Goal: Find specific page/section: Find specific page/section

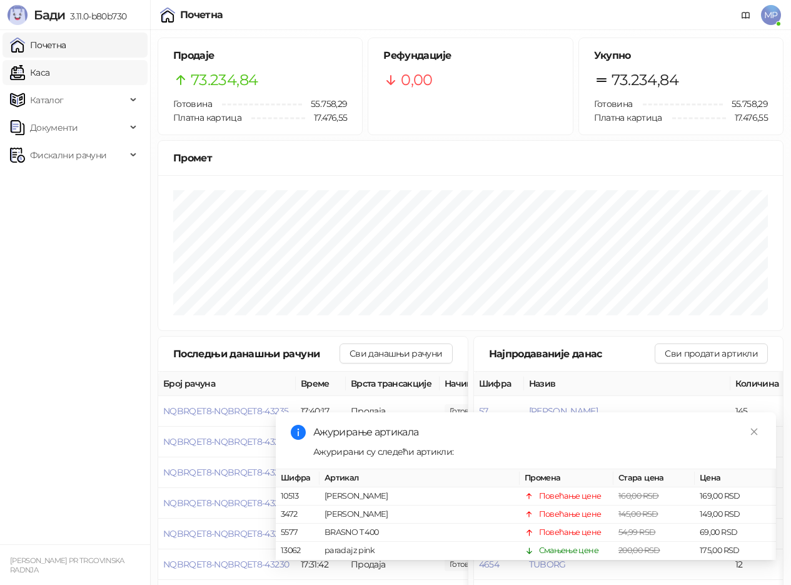
click at [43, 79] on link "Каса" at bounding box center [29, 72] width 39 height 25
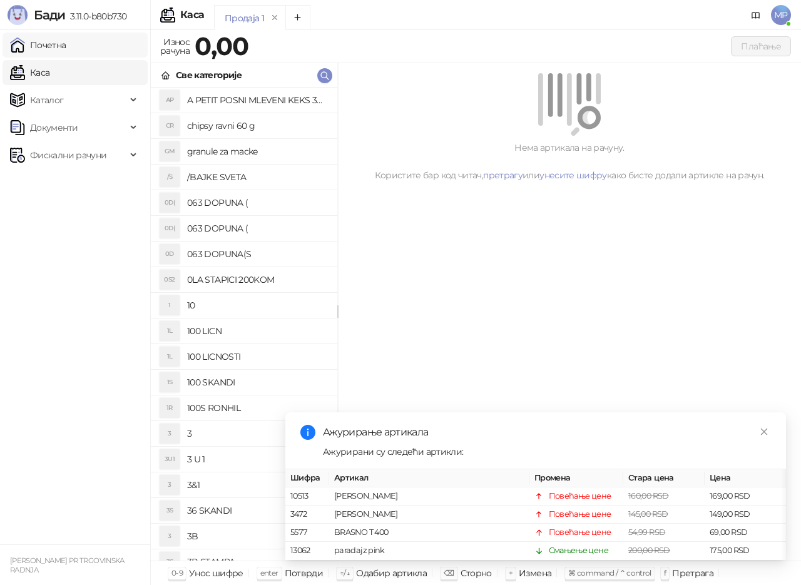
click at [64, 41] on link "Почетна" at bounding box center [38, 45] width 56 height 25
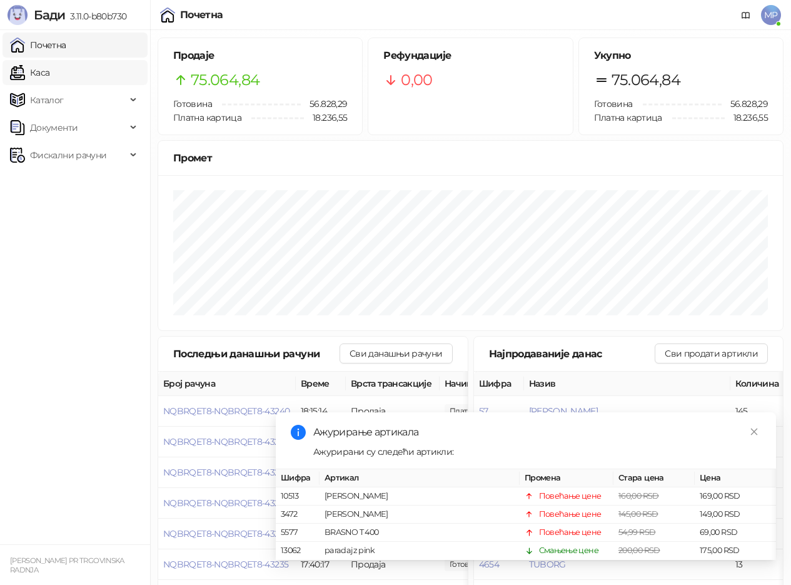
click at [49, 71] on link "Каса" at bounding box center [29, 72] width 39 height 25
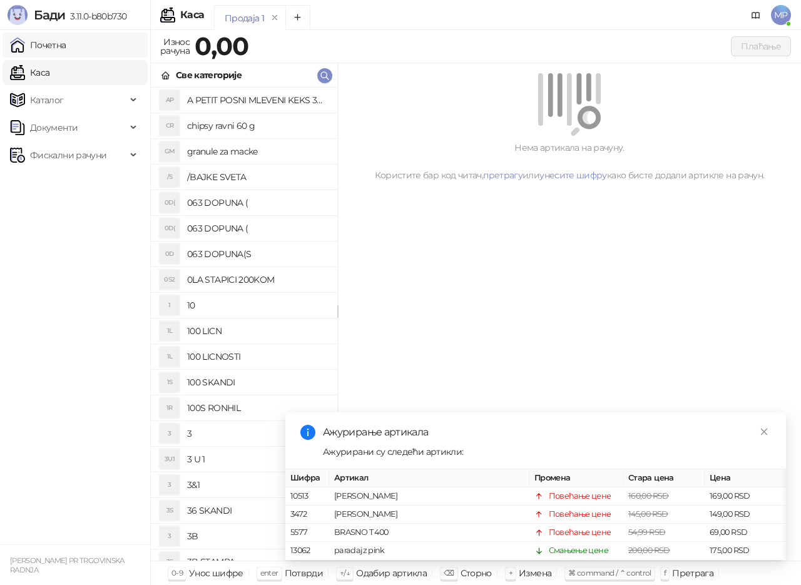
click at [66, 45] on link "Почетна" at bounding box center [38, 45] width 56 height 25
